Goal: Transaction & Acquisition: Purchase product/service

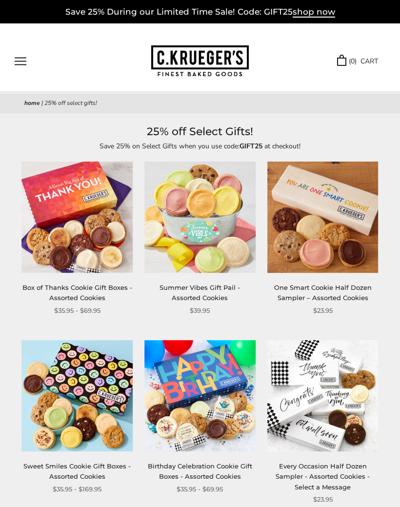
click at [26, 57] on button "Open navigation" at bounding box center [21, 61] width 12 height 8
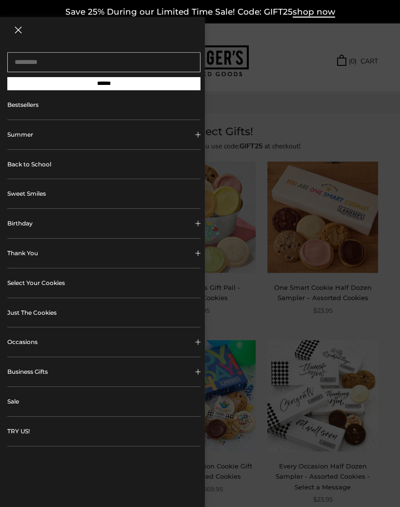
click at [177, 347] on button "Occasions" at bounding box center [103, 341] width 193 height 29
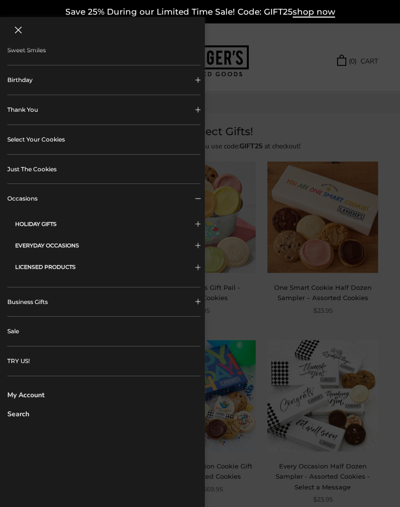
scroll to position [143, 0]
click at [200, 244] on span "Sidebar navigation" at bounding box center [197, 245] width 5 height 5
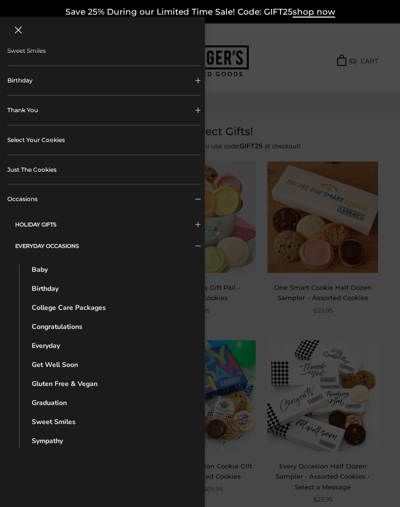
click at [43, 271] on link "Baby" at bounding box center [111, 269] width 159 height 10
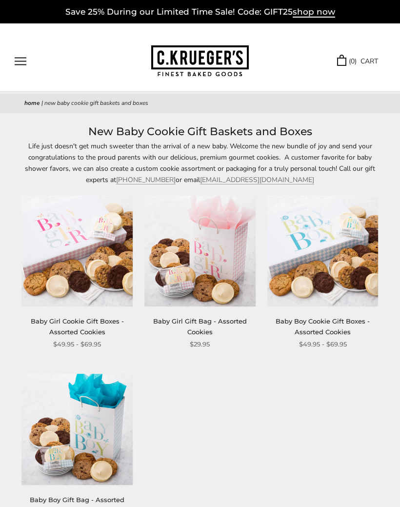
click at [215, 318] on link "Baby Girl Gift Bag - Assorted Cookies" at bounding box center [200, 326] width 94 height 18
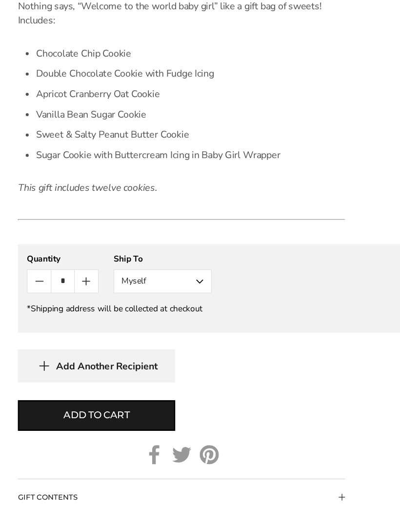
scroll to position [654, 0]
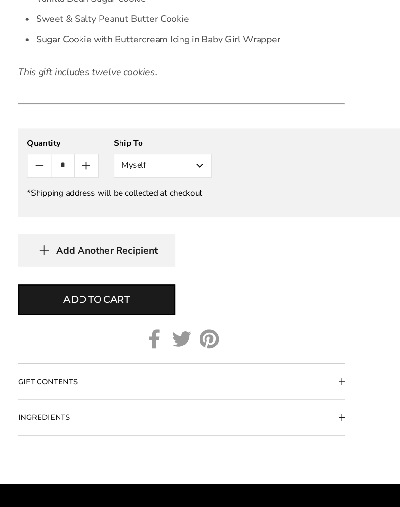
click at [277, 365] on span "Collapsible block button" at bounding box center [278, 367] width 5 height 5
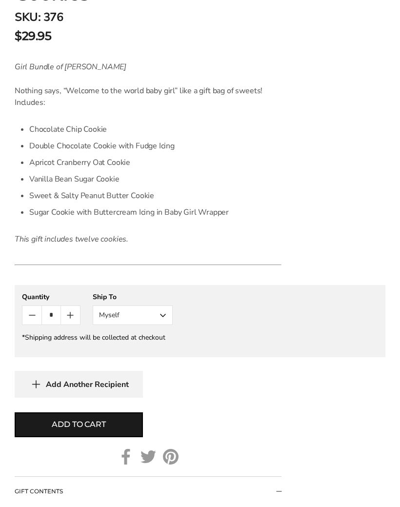
scroll to position [595, 0]
click at [163, 315] on button "Myself" at bounding box center [133, 316] width 80 height 20
click at [162, 353] on button "Other Recipient" at bounding box center [132, 351] width 79 height 18
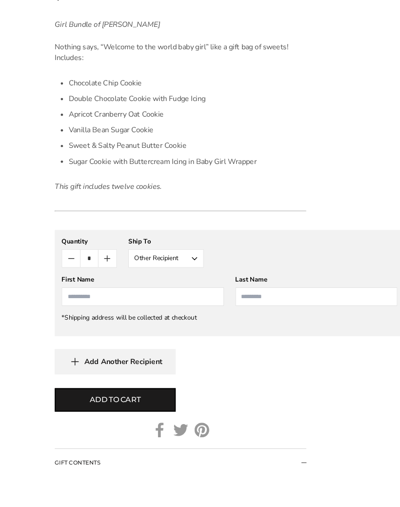
scroll to position [654, 0]
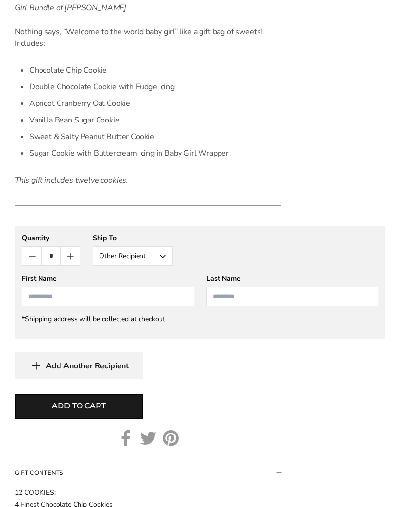
click at [170, 295] on input "First Name" at bounding box center [108, 297] width 172 height 20
type input "*"
type input "******"
click at [290, 291] on input "Last Name" at bounding box center [292, 297] width 172 height 20
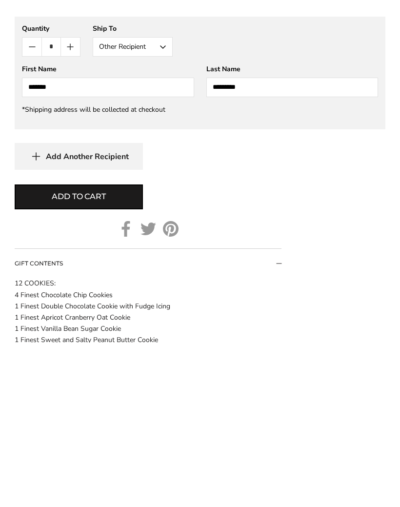
scroll to position [700, 0]
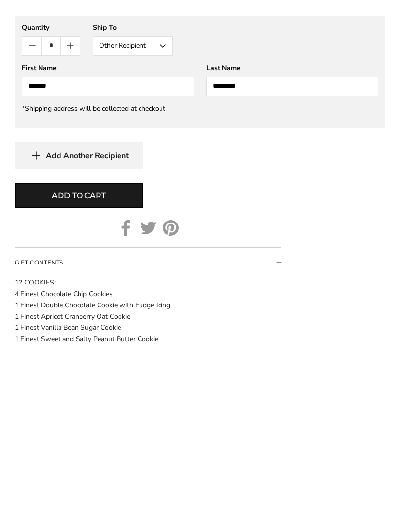
type input "********"
click at [122, 348] on button "Add to cart" at bounding box center [79, 360] width 128 height 25
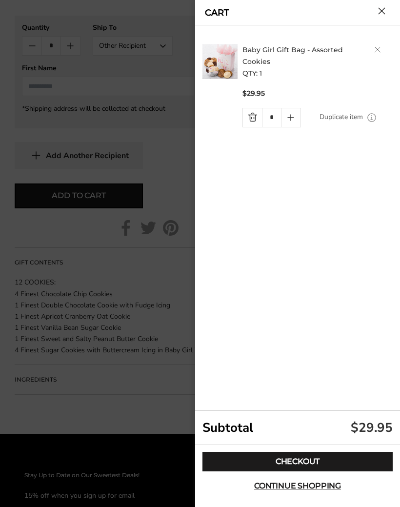
scroll to position [866, 0]
click at [305, 471] on link "Checkout" at bounding box center [297, 462] width 190 height 20
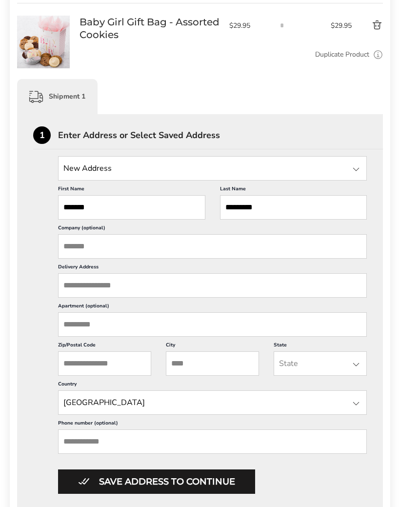
scroll to position [170, 0]
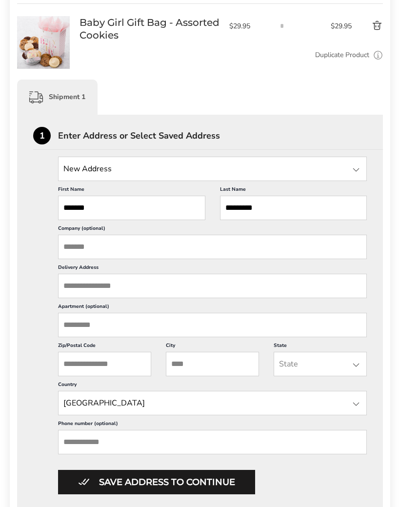
click at [358, 165] on div at bounding box center [356, 170] width 12 height 12
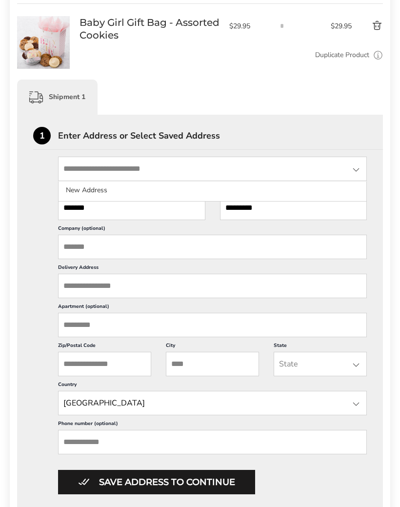
click at [393, 168] on div "Contact Information: Fill in the E-mail field Confirm Brenda Truelove - Shipmen…" at bounding box center [200, 514] width 400 height 1103
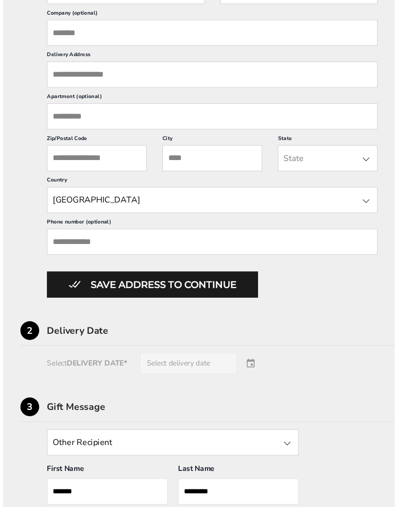
scroll to position [389, 0]
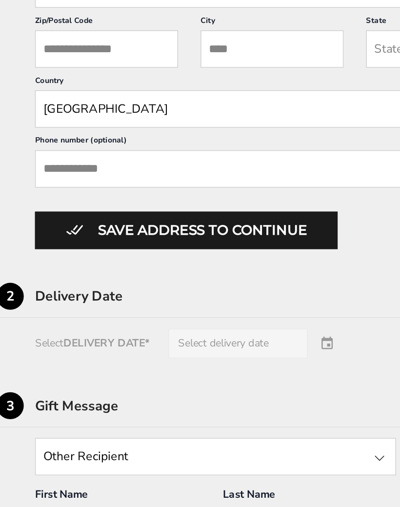
click at [217, 327] on div "Select DELIVERY DATE* Select delivery date" at bounding box center [200, 337] width 334 height 20
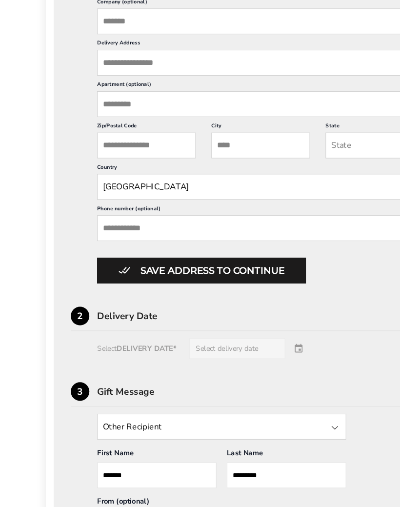
scroll to position [392, 0]
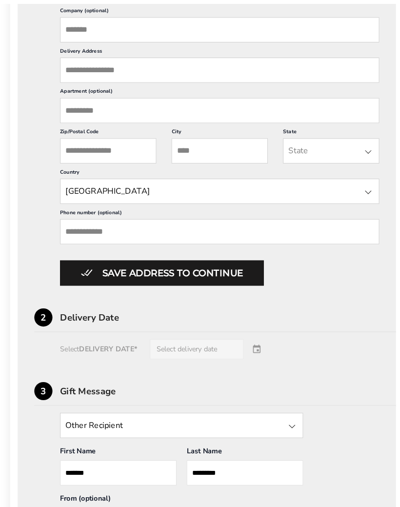
click at [252, 343] on div "Select DELIVERY DATE* Select delivery date" at bounding box center [200, 334] width 334 height 20
click at [122, 343] on div "Select DELIVERY DATE* Select delivery date" at bounding box center [200, 334] width 334 height 20
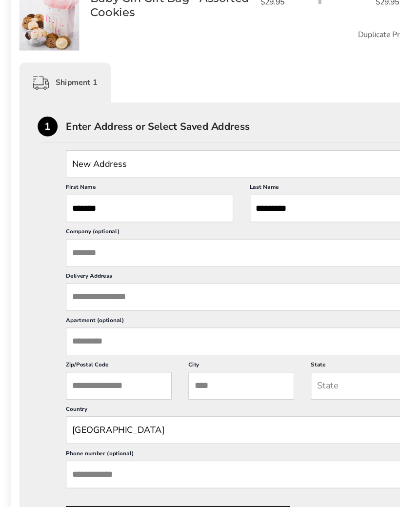
scroll to position [195, 0]
